Goal: Transaction & Acquisition: Purchase product/service

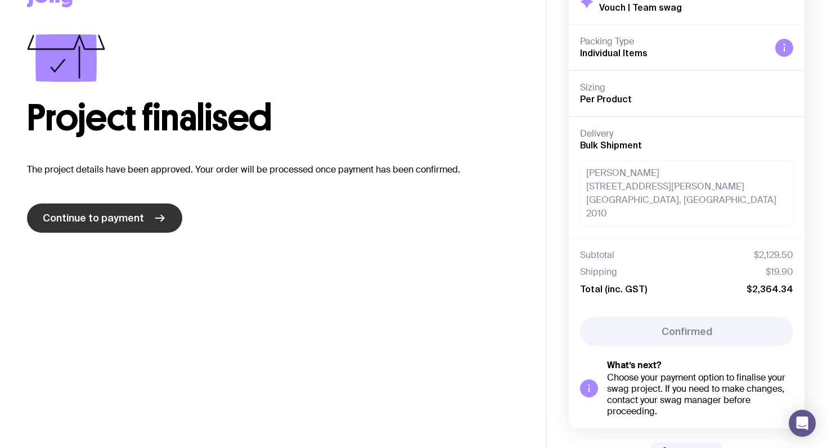
click at [107, 226] on link "Continue to payment" at bounding box center [104, 218] width 155 height 29
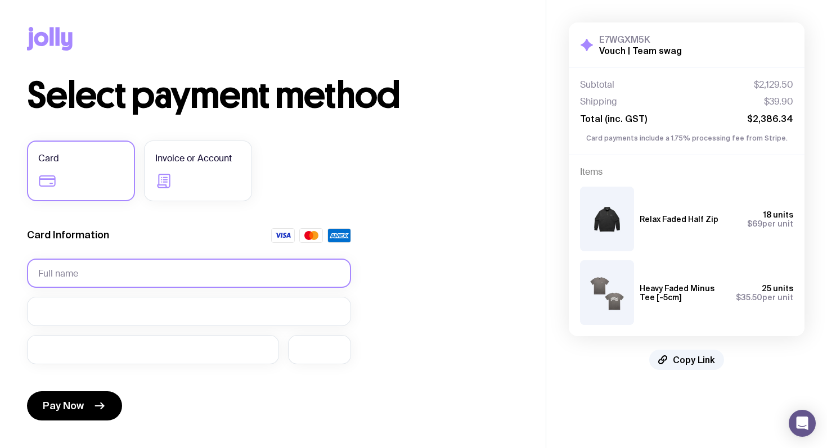
click at [102, 268] on input "text" at bounding box center [189, 273] width 324 height 29
type input "Gary Zurnamer"
drag, startPoint x: 528, startPoint y: 240, endPoint x: 517, endPoint y: 244, distance: 11.9
click at [528, 240] on div "Copy Link Select payment method Card Invoice or Account Card Information Gary Z…" at bounding box center [273, 273] width 546 height 546
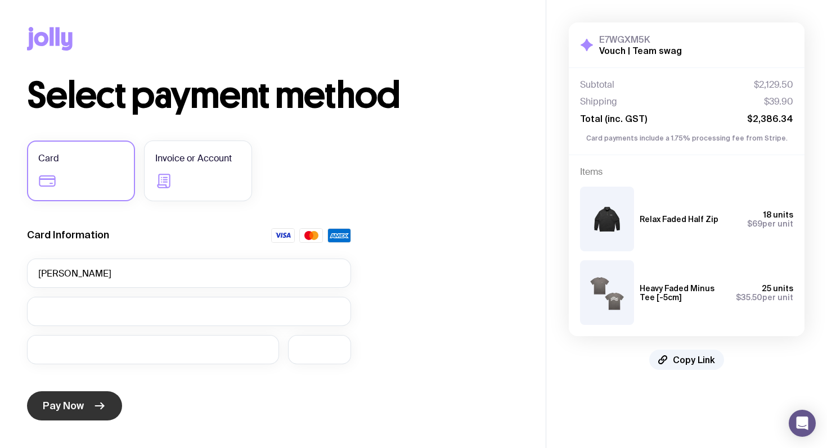
click at [78, 401] on span "Pay Now" at bounding box center [63, 406] width 41 height 14
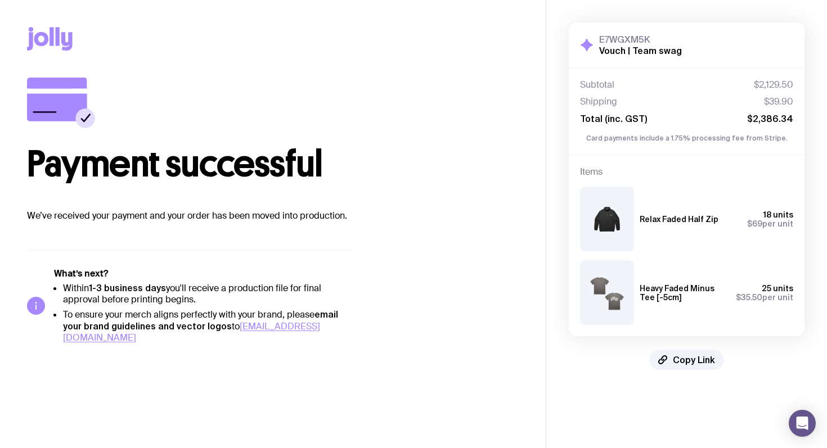
click at [152, 218] on p "We’ve received your payment and your order has been moved into production." at bounding box center [273, 216] width 492 height 14
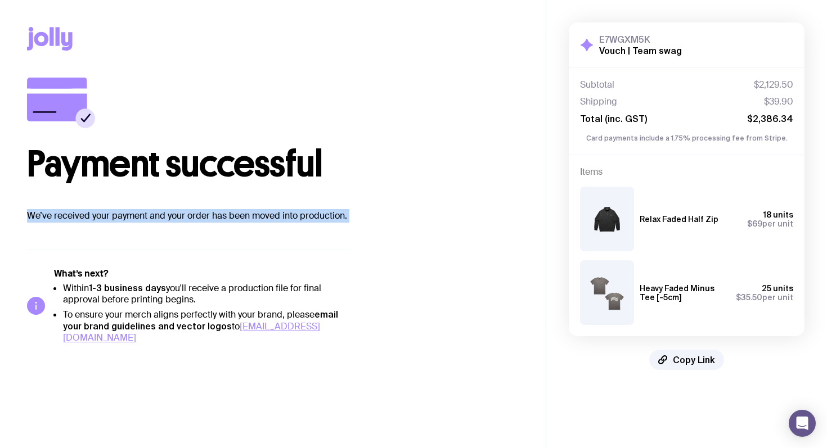
click at [152, 218] on p "We’ve received your payment and your order has been moved into production." at bounding box center [273, 216] width 492 height 14
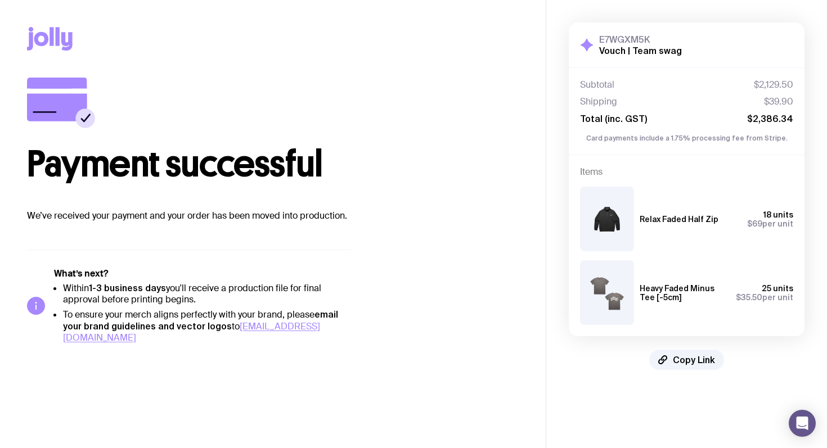
drag, startPoint x: 150, startPoint y: 272, endPoint x: 164, endPoint y: 291, distance: 23.6
click at [150, 272] on h5 "What’s next?" at bounding box center [202, 273] width 297 height 11
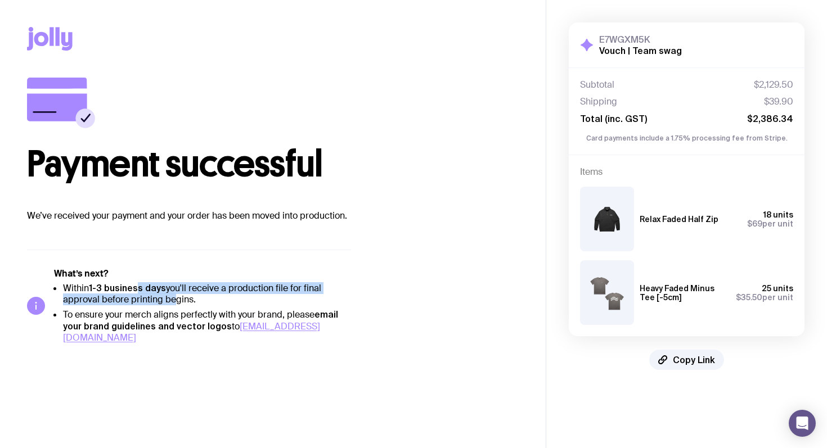
drag, startPoint x: 170, startPoint y: 298, endPoint x: 140, endPoint y: 288, distance: 31.3
click at [140, 288] on li "Within 1-3 business days you'll receive a production file for final approval be…" at bounding box center [207, 293] width 288 height 23
click at [140, 288] on strong "1-3 business days" at bounding box center [127, 288] width 77 height 10
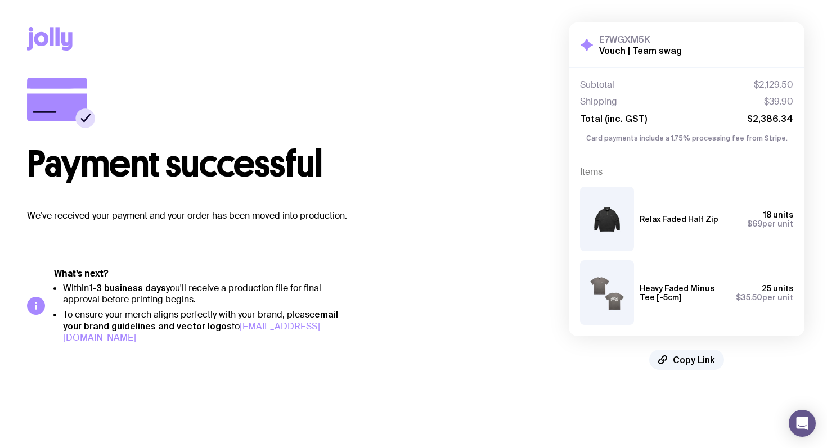
click at [194, 250] on div "What’s next? Within 1-3 business days you'll receive a production file for fina…" at bounding box center [189, 297] width 324 height 94
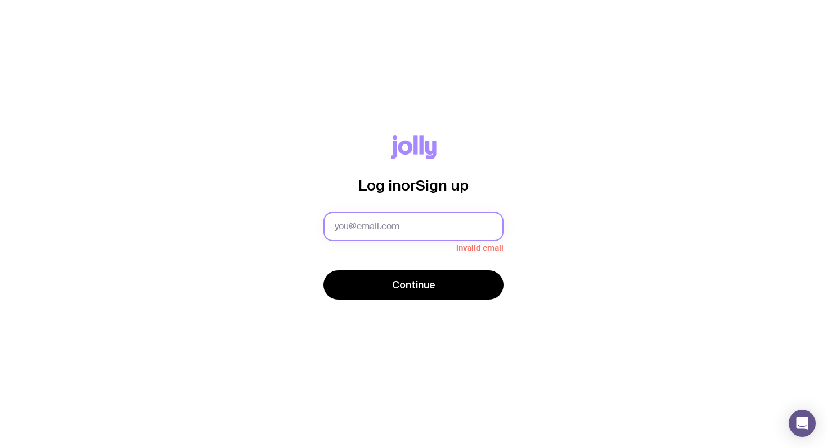
click at [374, 231] on input "text" at bounding box center [413, 226] width 180 height 29
type input "[PERSON_NAME][EMAIL_ADDRESS][DOMAIN_NAME]"
click at [323, 271] on button "Continue" at bounding box center [413, 285] width 180 height 29
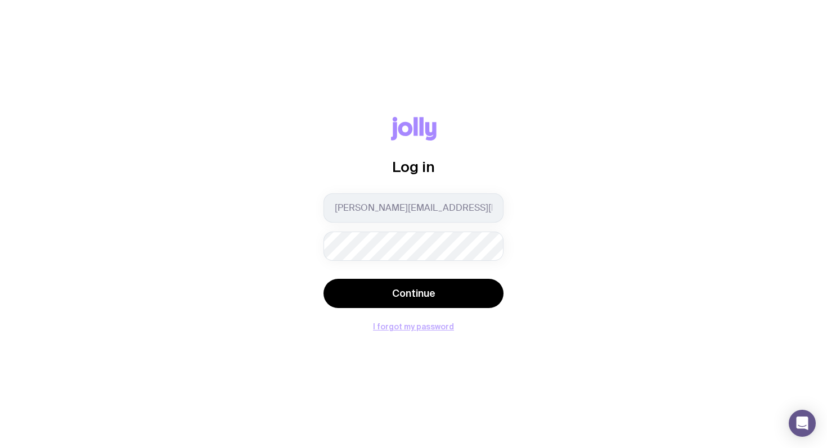
click at [430, 329] on button "I forgot my password" at bounding box center [413, 326] width 81 height 9
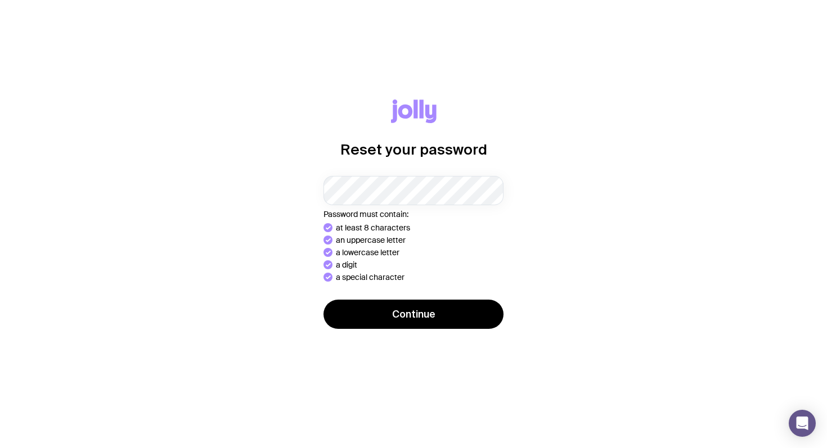
click at [323, 300] on button "Continue" at bounding box center [413, 314] width 180 height 29
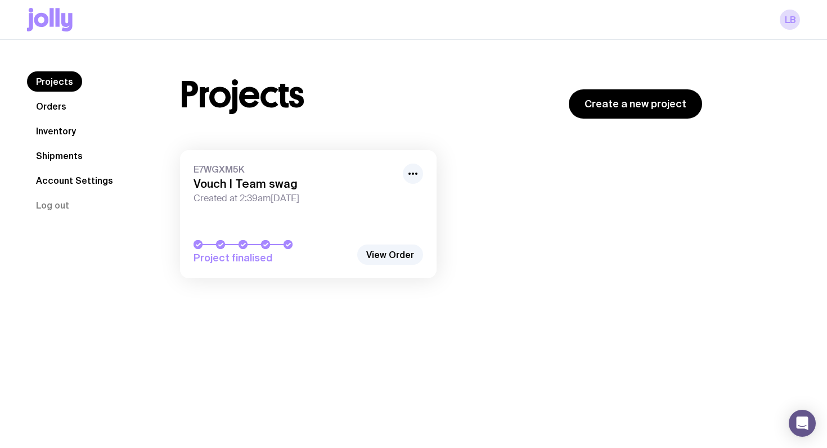
click at [266, 194] on span "Created at 2:39am[DATE]" at bounding box center [295, 198] width 203 height 11
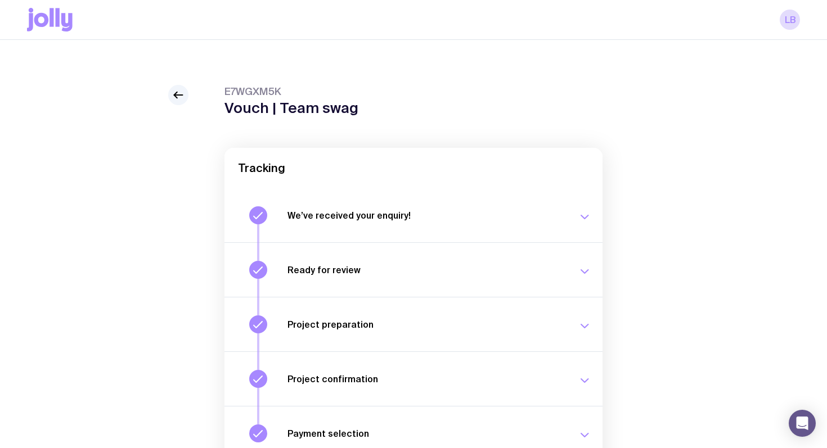
scroll to position [137, 0]
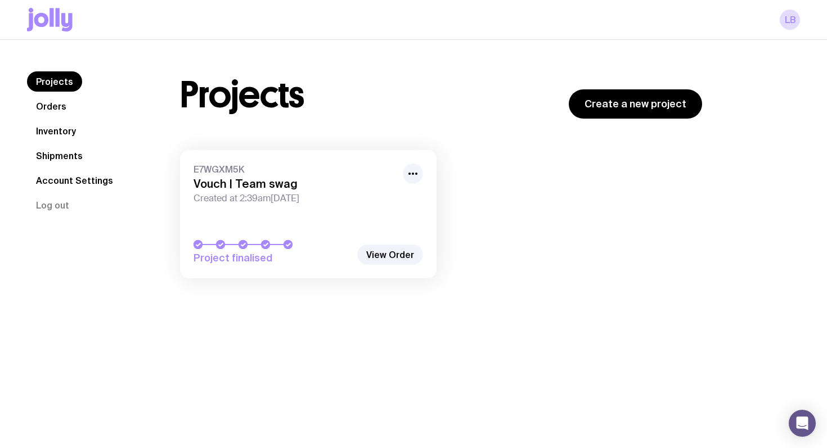
click at [52, 102] on link "Orders" at bounding box center [51, 106] width 48 height 20
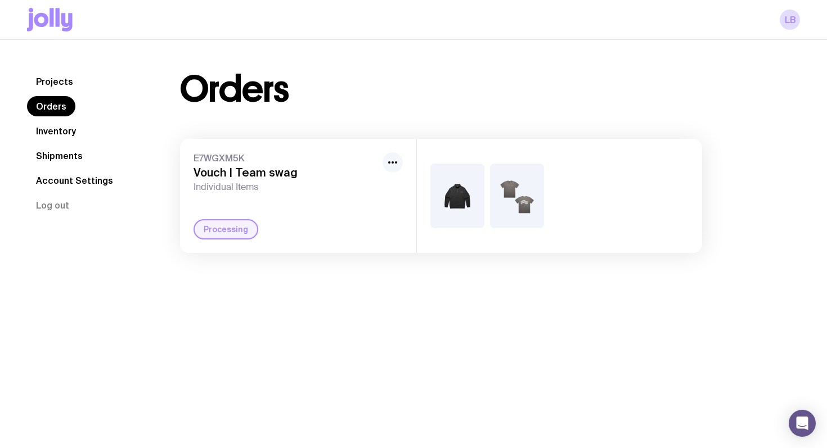
click at [390, 163] on icon "button" at bounding box center [393, 163] width 14 height 14
drag, startPoint x: 292, startPoint y: 136, endPoint x: 264, endPoint y: 140, distance: 27.8
click at [292, 136] on div "Orders E7WGXM5K Vouch | Team swag Individual Items Rename Processing" at bounding box center [441, 162] width 576 height 182
click at [56, 77] on link "Projects" at bounding box center [54, 81] width 55 height 20
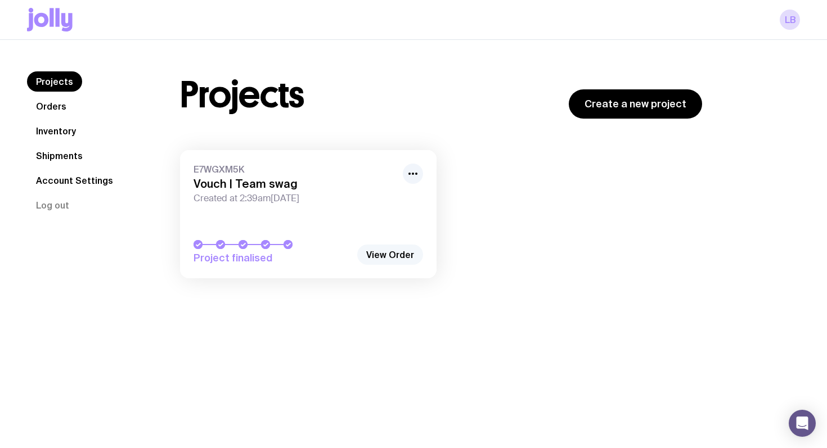
click at [390, 255] on link "View Order" at bounding box center [390, 255] width 66 height 20
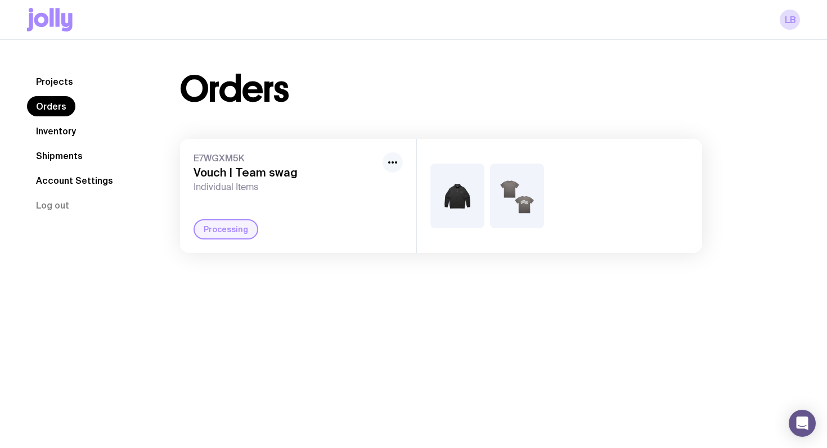
click at [386, 164] on icon "button" at bounding box center [393, 163] width 14 height 14
click at [248, 163] on span "E7WGXM5K" at bounding box center [286, 157] width 185 height 11
click at [212, 159] on span "E7WGXM5K" at bounding box center [286, 157] width 185 height 11
drag, startPoint x: 222, startPoint y: 234, endPoint x: 91, endPoint y: 124, distance: 171.3
click at [222, 234] on div "Processing" at bounding box center [226, 229] width 65 height 20
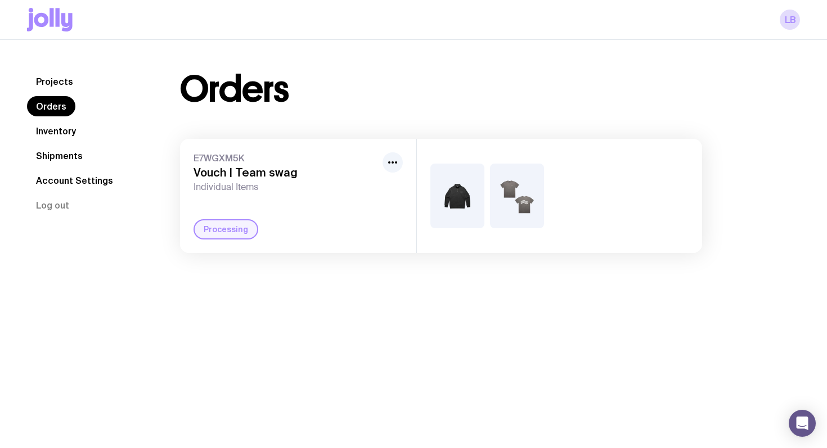
click at [68, 141] on nav "Projects Orders Inventory Shipments Account Settings Log out" at bounding box center [90, 143] width 126 height 144
click at [65, 136] on link "Inventory" at bounding box center [56, 131] width 58 height 20
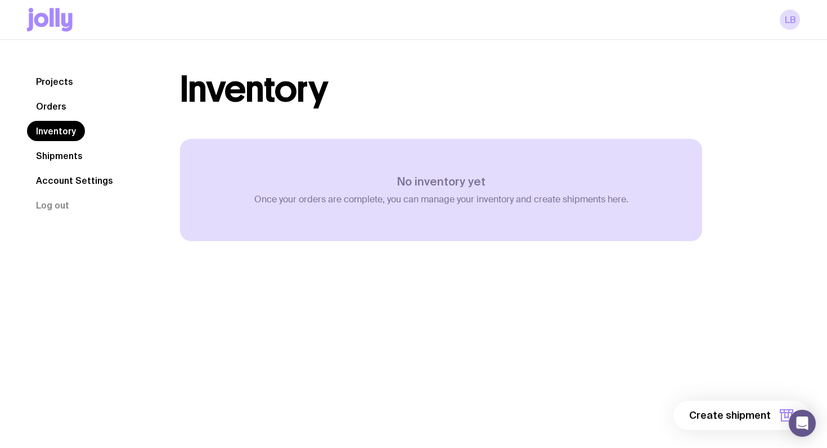
click at [58, 80] on link "Projects" at bounding box center [54, 81] width 55 height 20
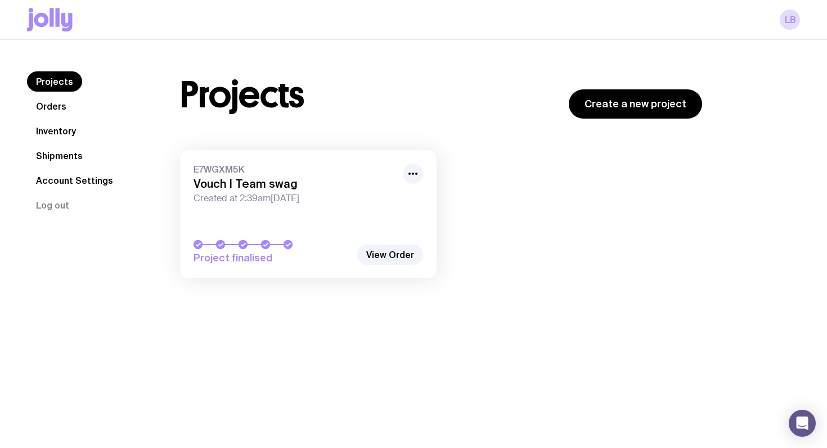
click at [60, 153] on link "Shipments" at bounding box center [59, 156] width 65 height 20
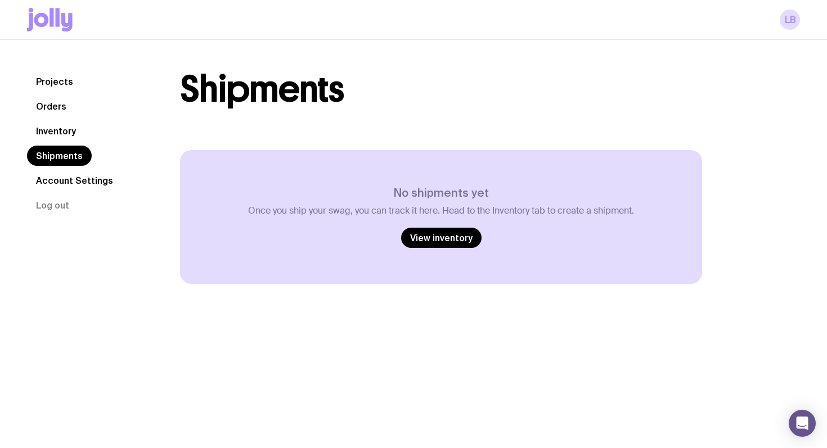
click at [61, 176] on link "Account Settings" at bounding box center [74, 180] width 95 height 20
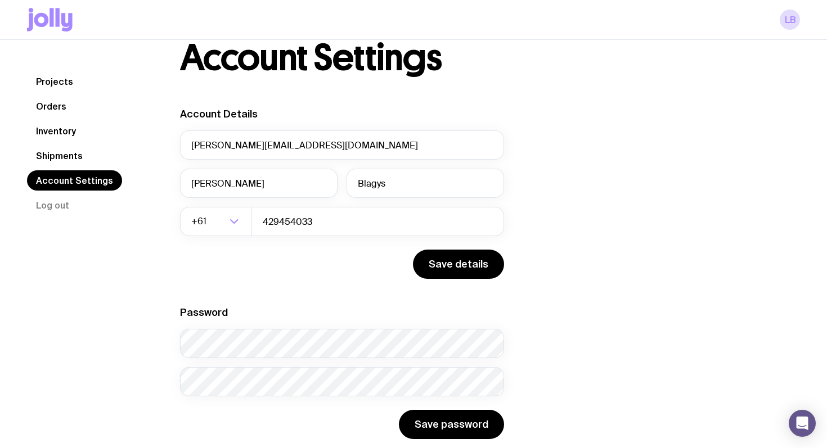
scroll to position [54, 0]
